Goal: Task Accomplishment & Management: Use online tool/utility

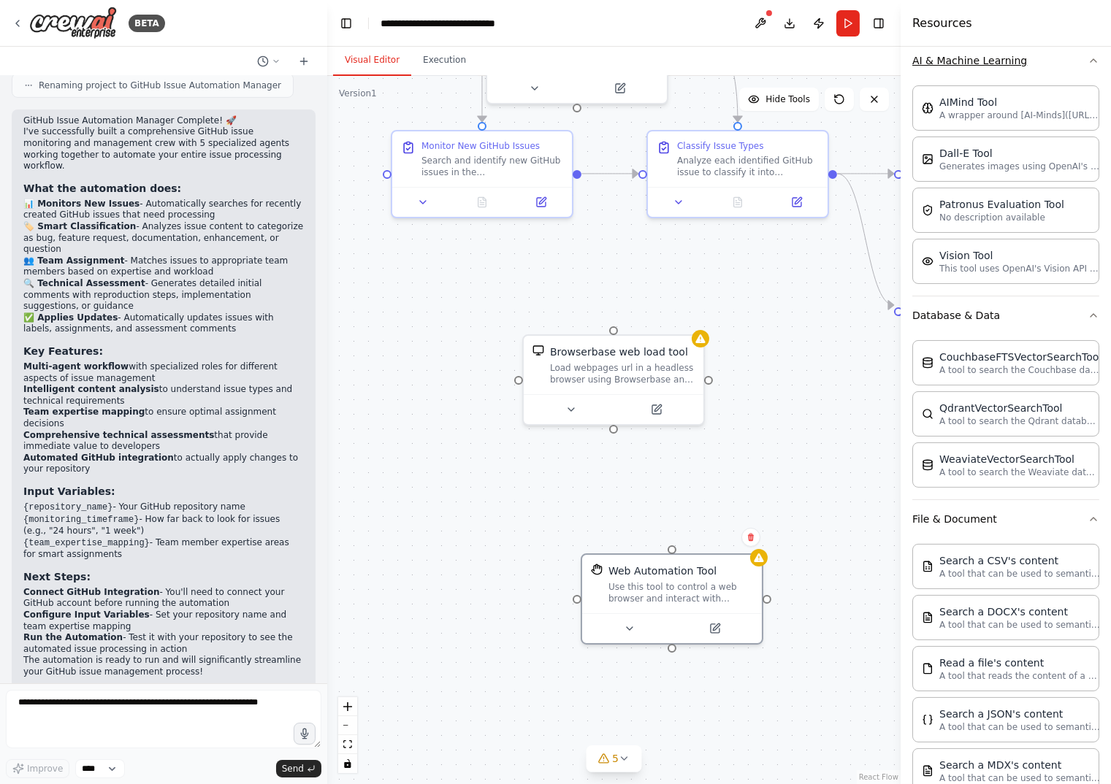
scroll to position [45, 0]
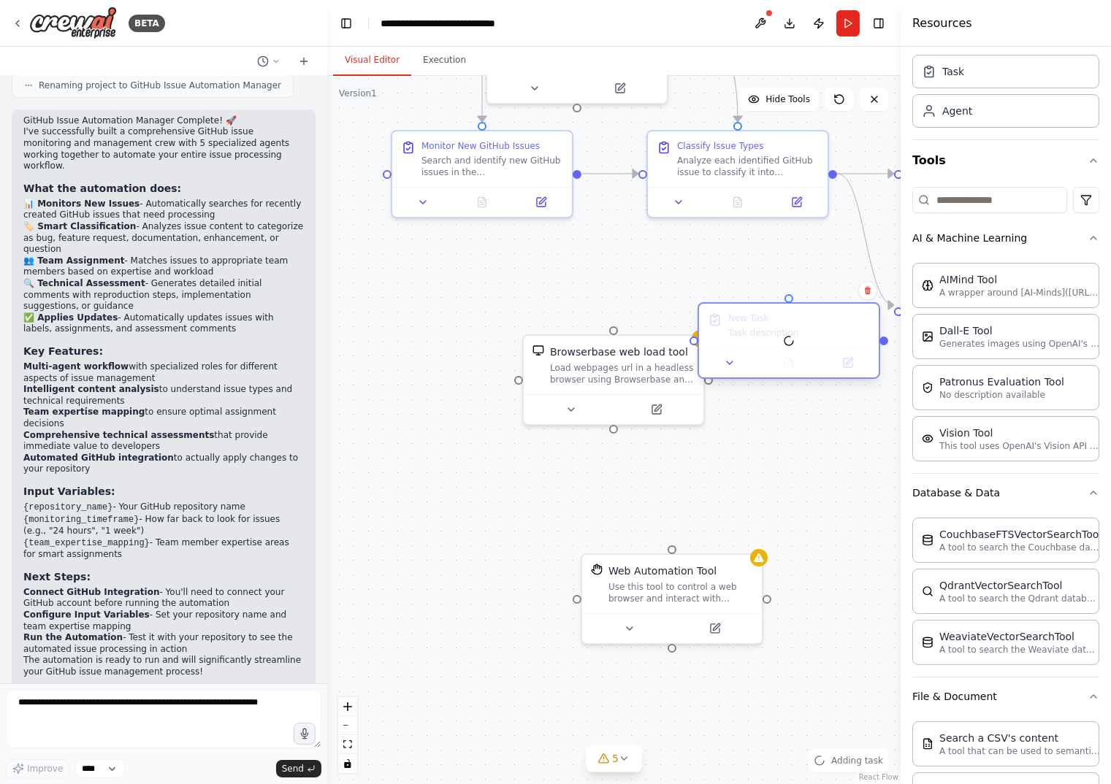
drag, startPoint x: 753, startPoint y: 368, endPoint x: 772, endPoint y: 322, distance: 49.8
click at [731, 369] on button at bounding box center [729, 364] width 50 height 18
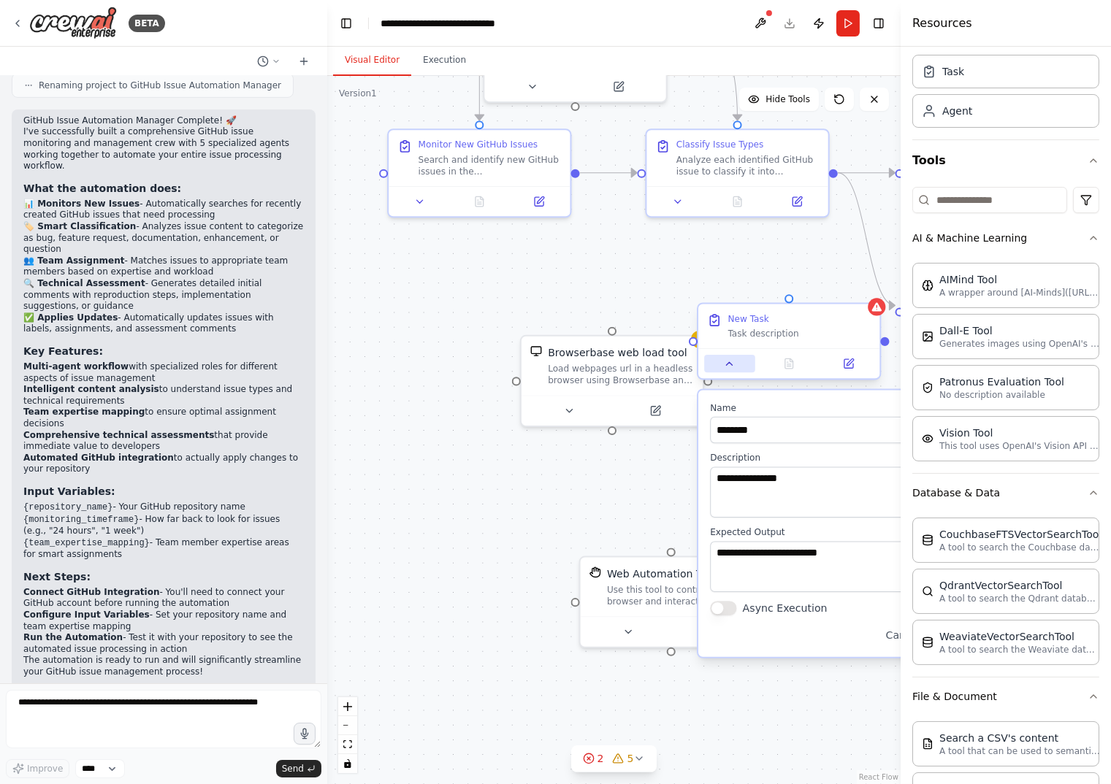
click at [731, 369] on button at bounding box center [729, 364] width 50 height 18
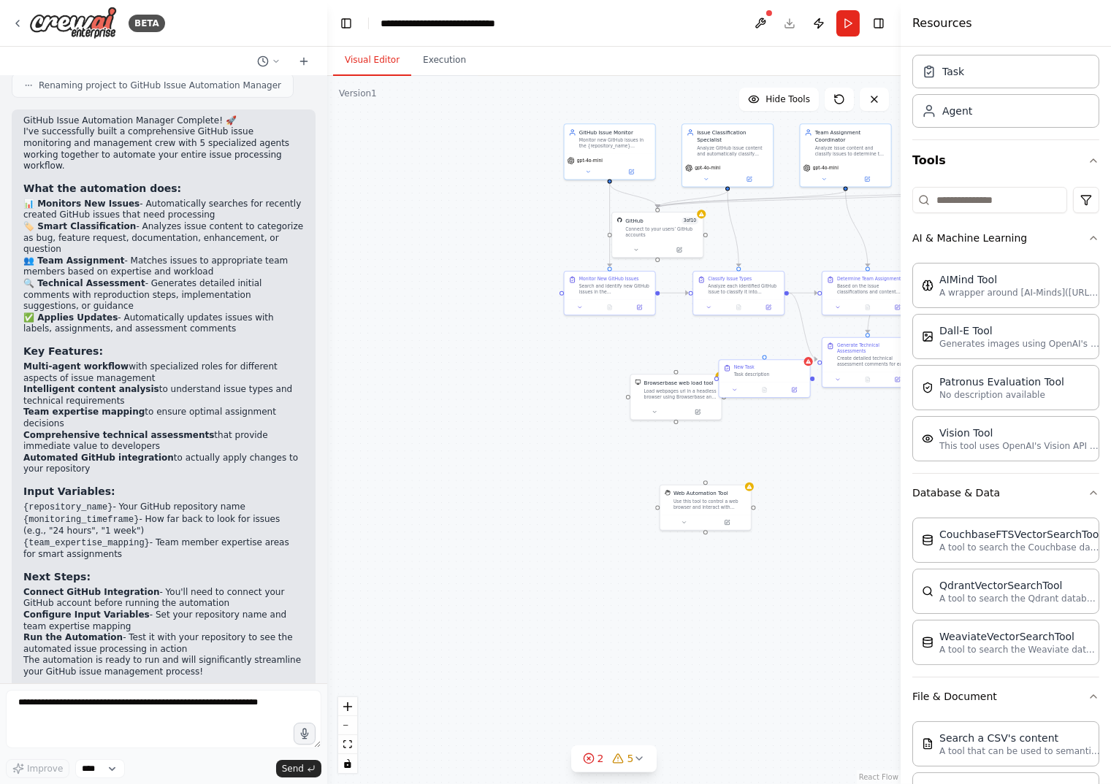
drag, startPoint x: 757, startPoint y: 415, endPoint x: 502, endPoint y: 414, distance: 255.6
click at [505, 415] on div ".deletable-edge-delete-btn { width: 20px; height: 20px; border: 0px solid #ffff…" at bounding box center [613, 430] width 573 height 708
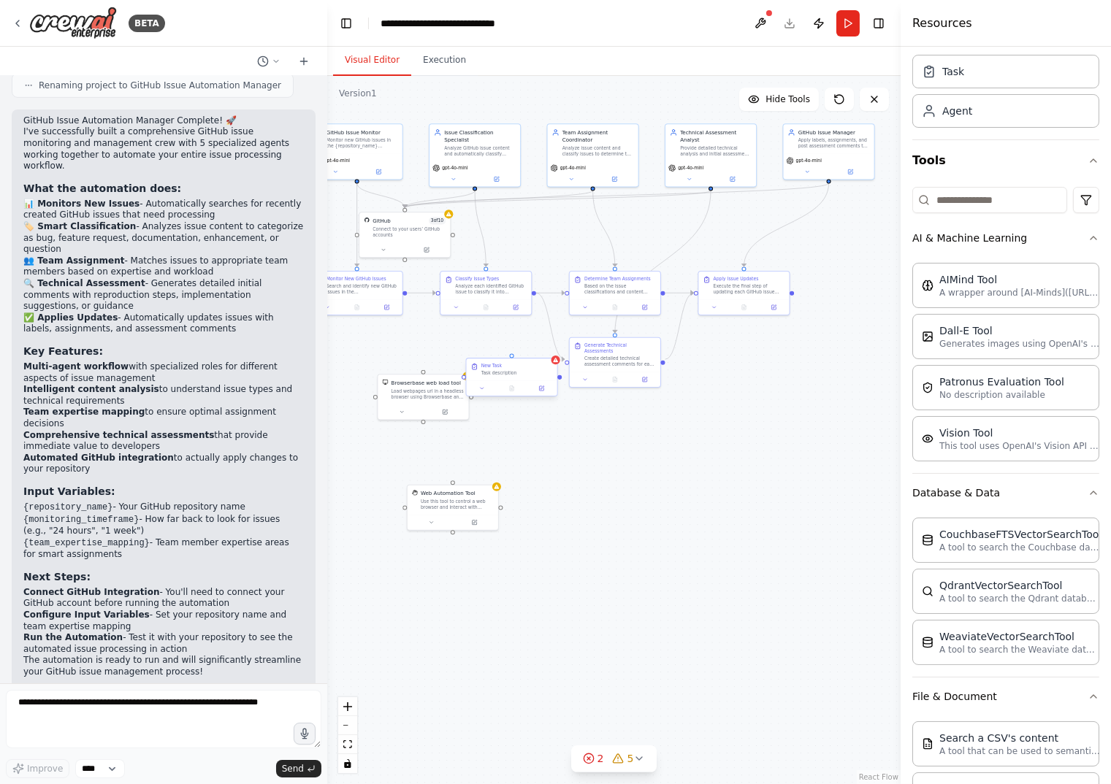
click at [499, 370] on div "Task description" at bounding box center [517, 373] width 72 height 6
click at [549, 348] on icon at bounding box center [545, 344] width 9 height 9
click at [507, 344] on button "Confirm" at bounding box center [504, 345] width 52 height 18
click at [840, 518] on div ".deletable-edge-delete-btn { width: 20px; height: 20px; border: 0px solid #ffff…" at bounding box center [613, 430] width 573 height 708
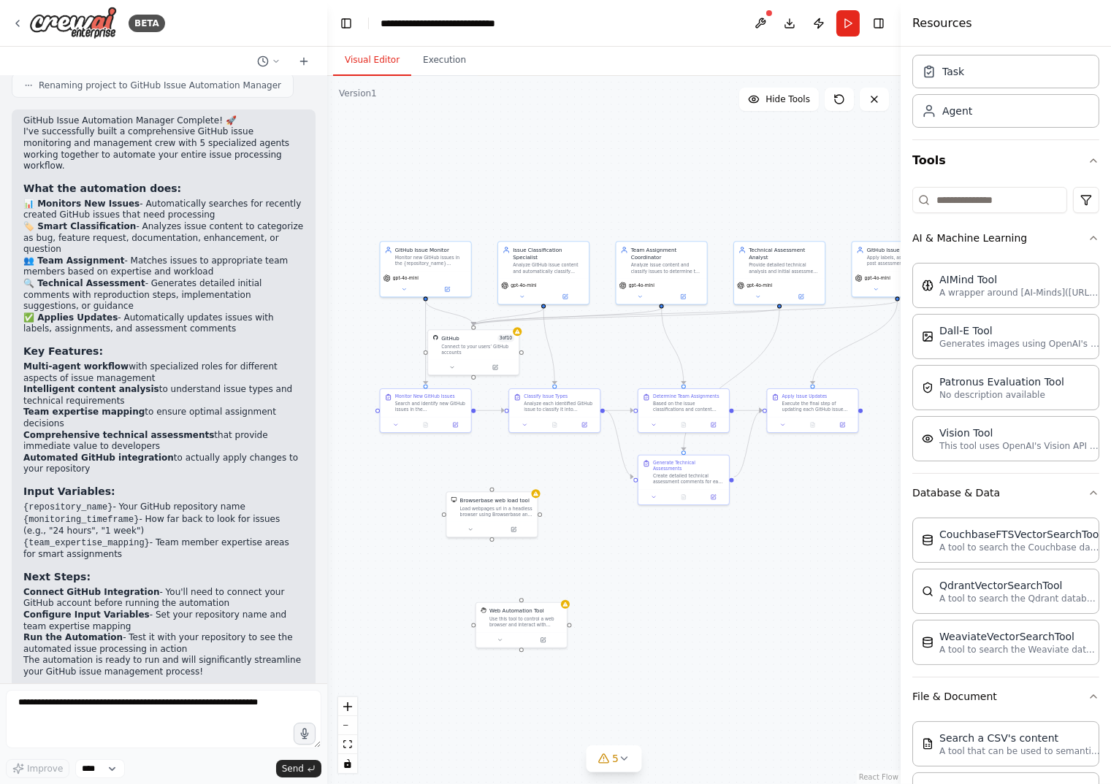
drag, startPoint x: 705, startPoint y: 468, endPoint x: 785, endPoint y: 599, distance: 153.4
click at [781, 600] on div ".deletable-edge-delete-btn { width: 20px; height: 20px; border: 0px solid #ffff…" at bounding box center [613, 430] width 573 height 708
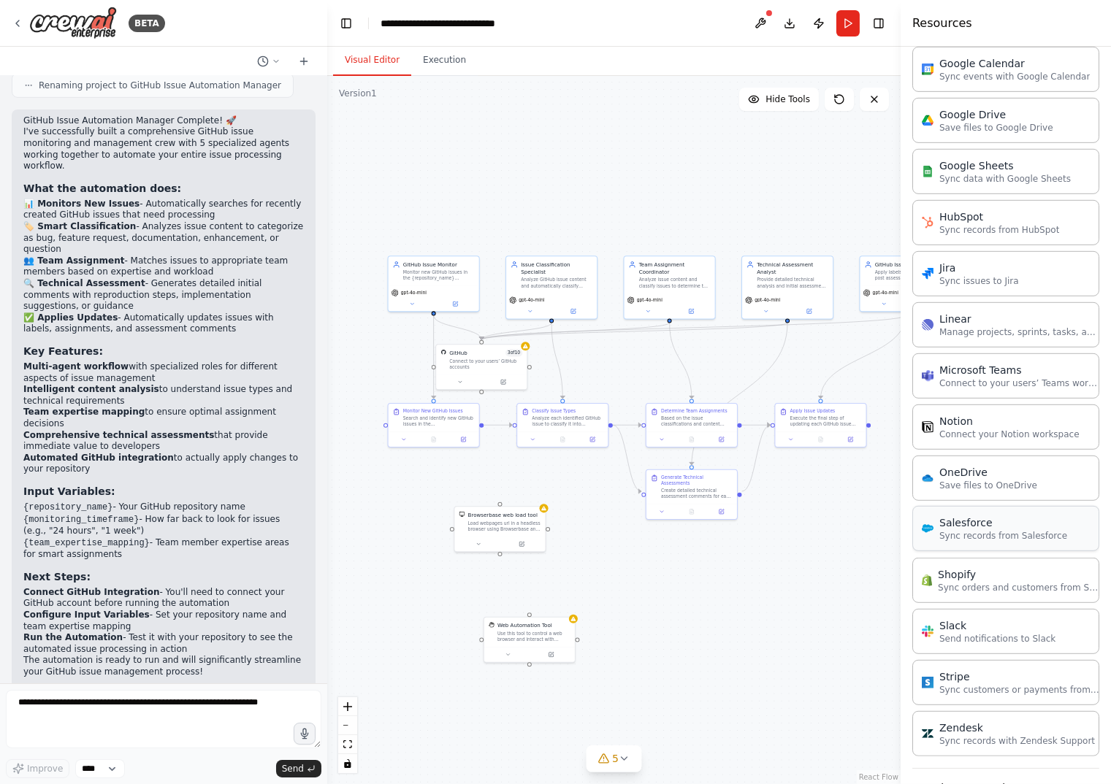
scroll to position [1677, 0]
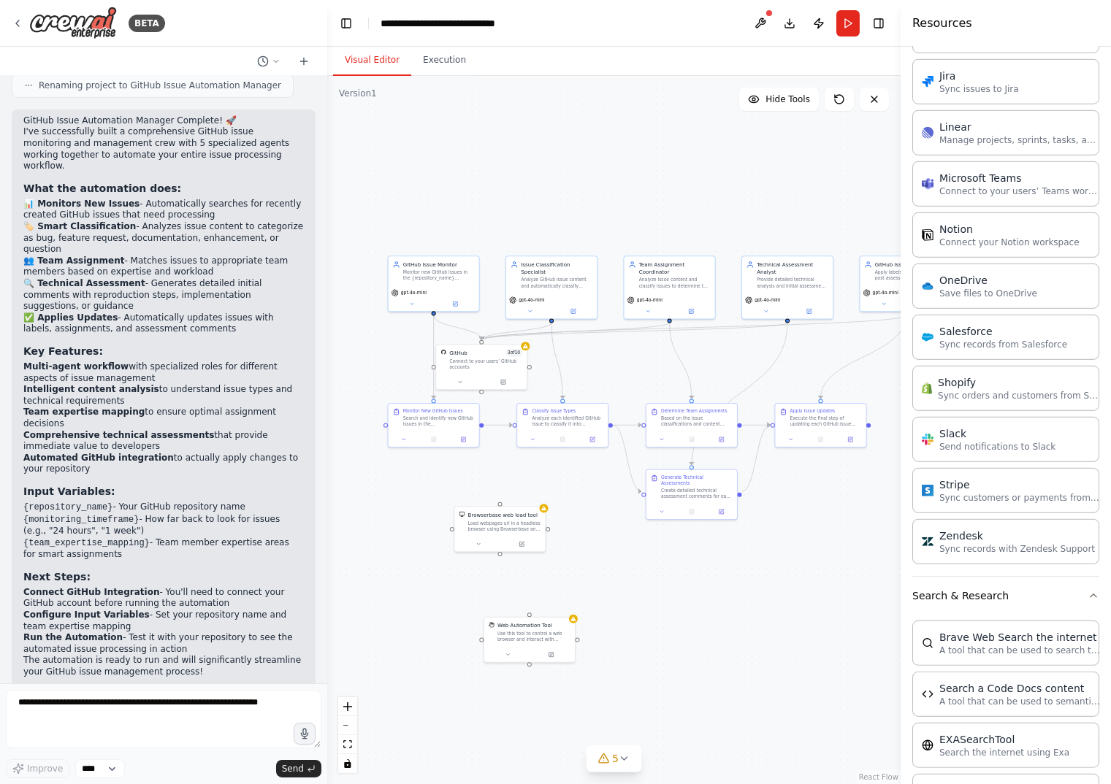
click at [859, 582] on div ".deletable-edge-delete-btn { width: 20px; height: 20px; border: 0px solid #ffff…" at bounding box center [613, 430] width 573 height 708
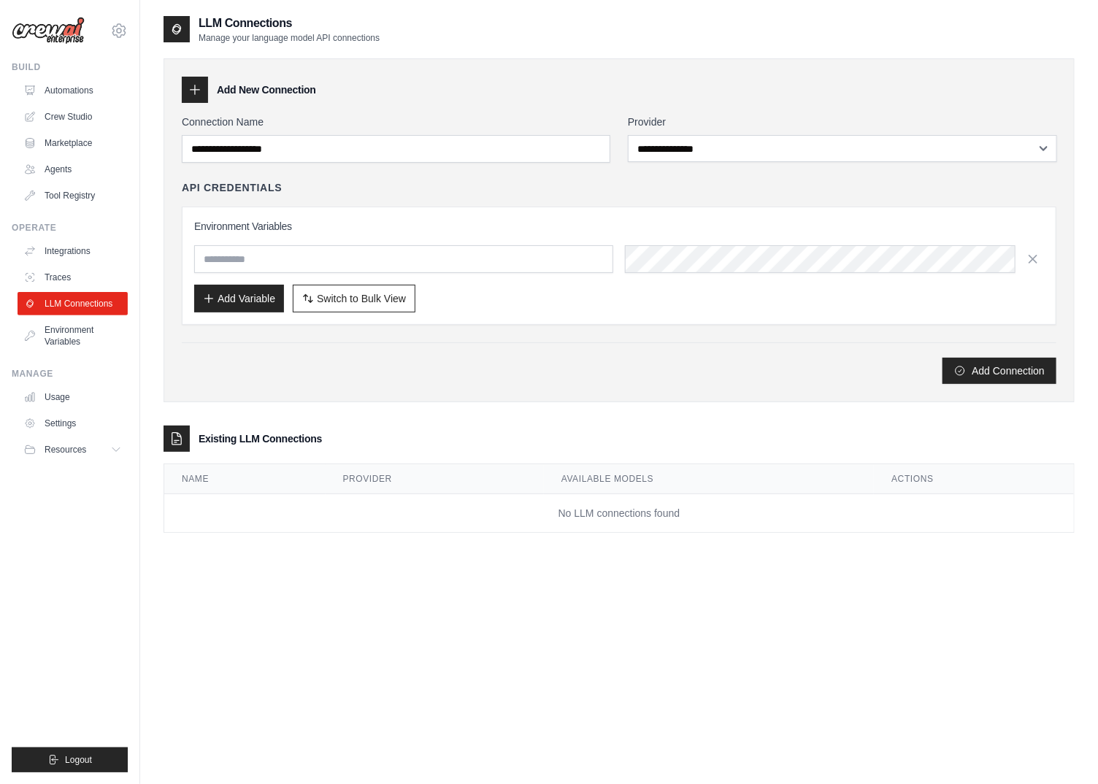
click at [810, 202] on div "API Credentials Environment Variables Add Variable Switch to Bulk View Switch t…" at bounding box center [619, 252] width 875 height 145
